Goal: Find contact information: Find contact information

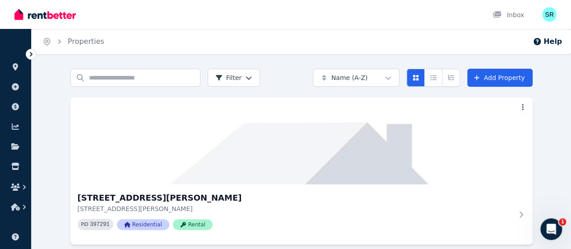
scroll to position [11, 0]
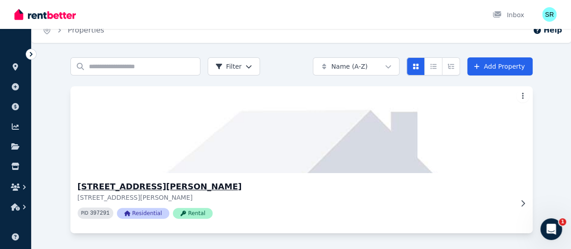
click at [106, 189] on h3 "[STREET_ADDRESS][PERSON_NAME]" at bounding box center [295, 186] width 435 height 13
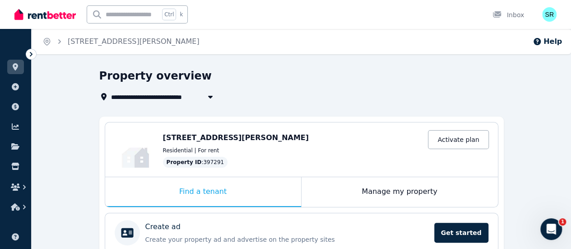
click at [30, 54] on icon at bounding box center [31, 54] width 9 height 9
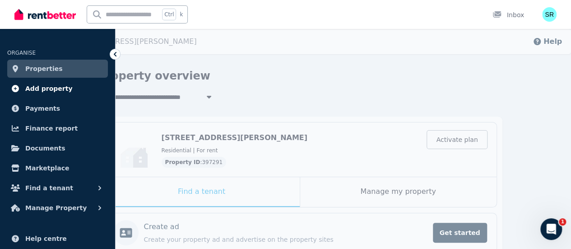
click at [36, 85] on span "Add property" at bounding box center [48, 88] width 47 height 11
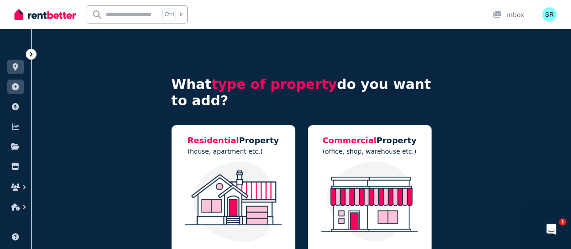
scroll to position [79, 0]
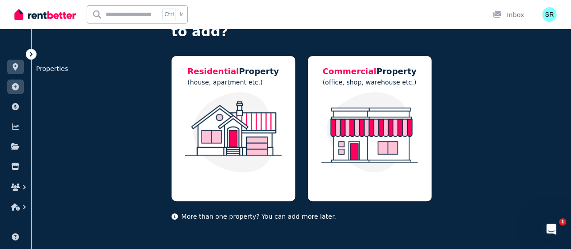
click at [13, 64] on icon at bounding box center [15, 66] width 9 height 7
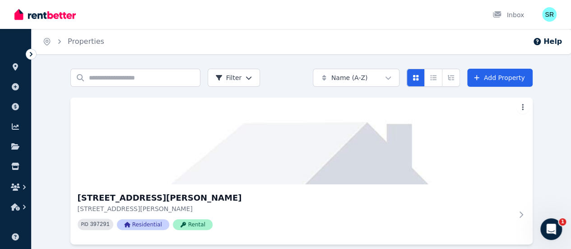
click at [27, 52] on icon at bounding box center [31, 54] width 9 height 9
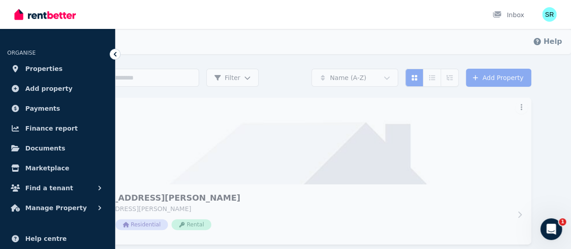
click at [65, 14] on img at bounding box center [44, 15] width 61 height 14
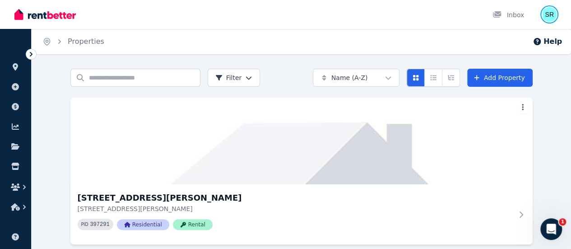
click at [552, 15] on img "button" at bounding box center [549, 14] width 14 height 14
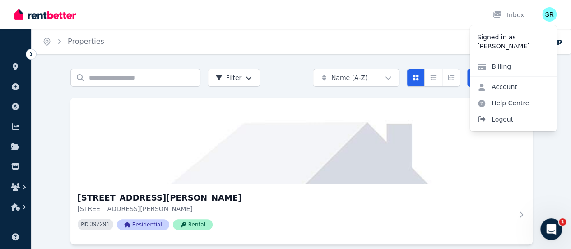
click at [514, 119] on span "Logout" at bounding box center [513, 119] width 87 height 16
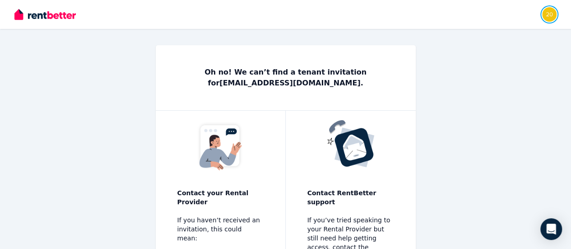
click at [549, 17] on img "button" at bounding box center [549, 14] width 14 height 14
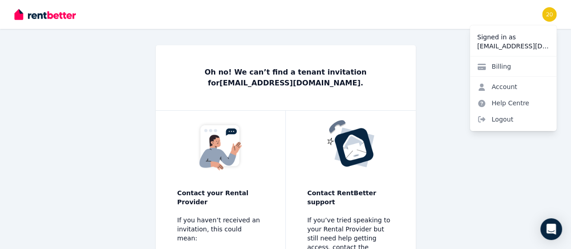
click at [394, 188] on p "Contact RentBetter support" at bounding box center [350, 197] width 87 height 18
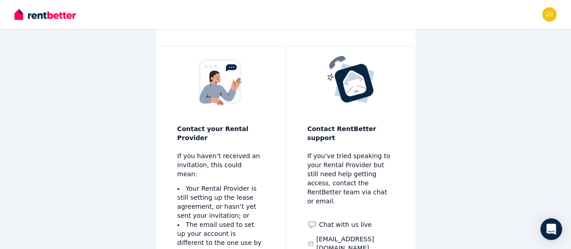
scroll to position [74, 0]
